Goal: Find specific page/section: Find specific page/section

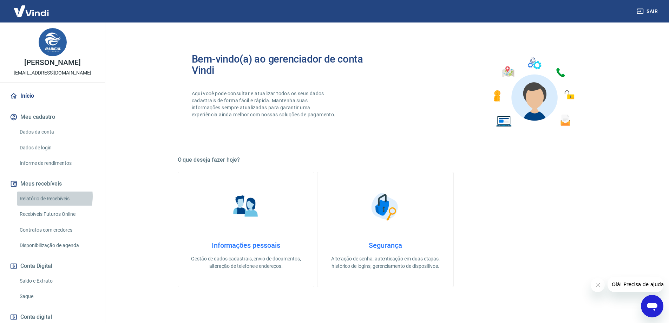
click at [46, 196] on link "Relatório de Recebíveis" at bounding box center [57, 198] width 80 height 14
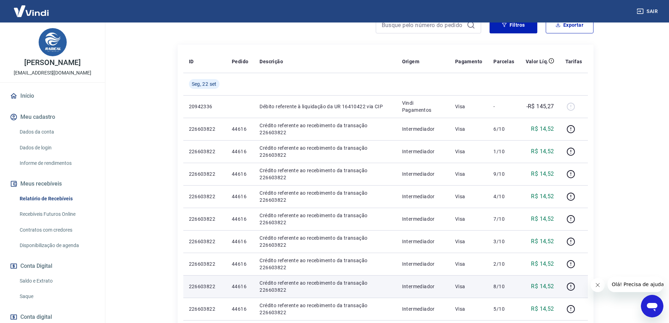
scroll to position [176, 0]
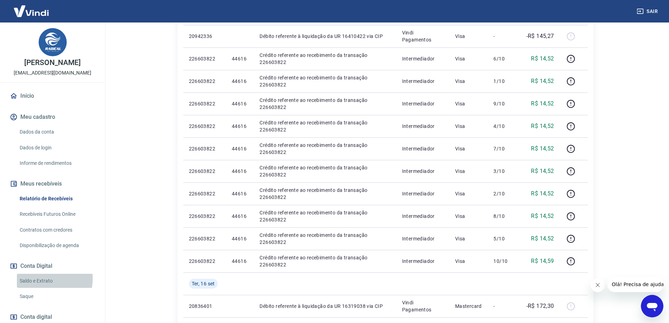
click at [37, 278] on link "Saldo e Extrato" at bounding box center [57, 280] width 80 height 14
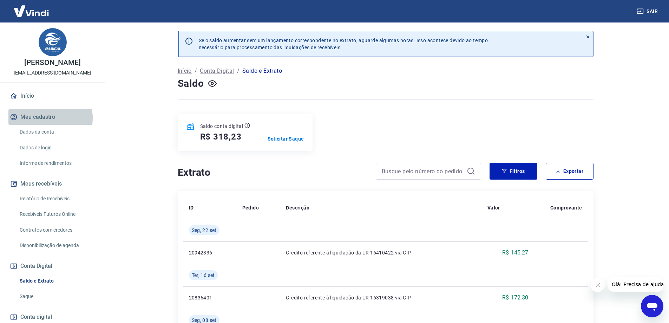
click at [46, 118] on button "Meu cadastro" at bounding box center [52, 116] width 88 height 15
